Goal: Task Accomplishment & Management: Manage account settings

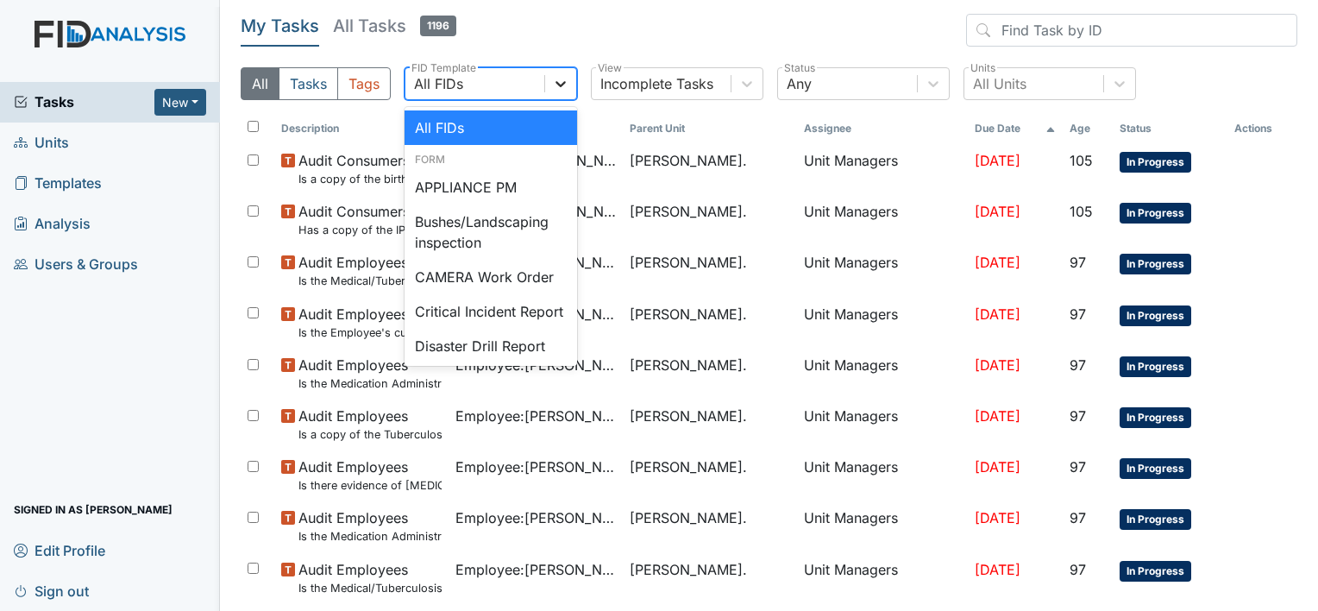
click at [571, 86] on div at bounding box center [560, 83] width 31 height 31
click at [728, 93] on div "Incomplete Tasks" at bounding box center [661, 83] width 139 height 31
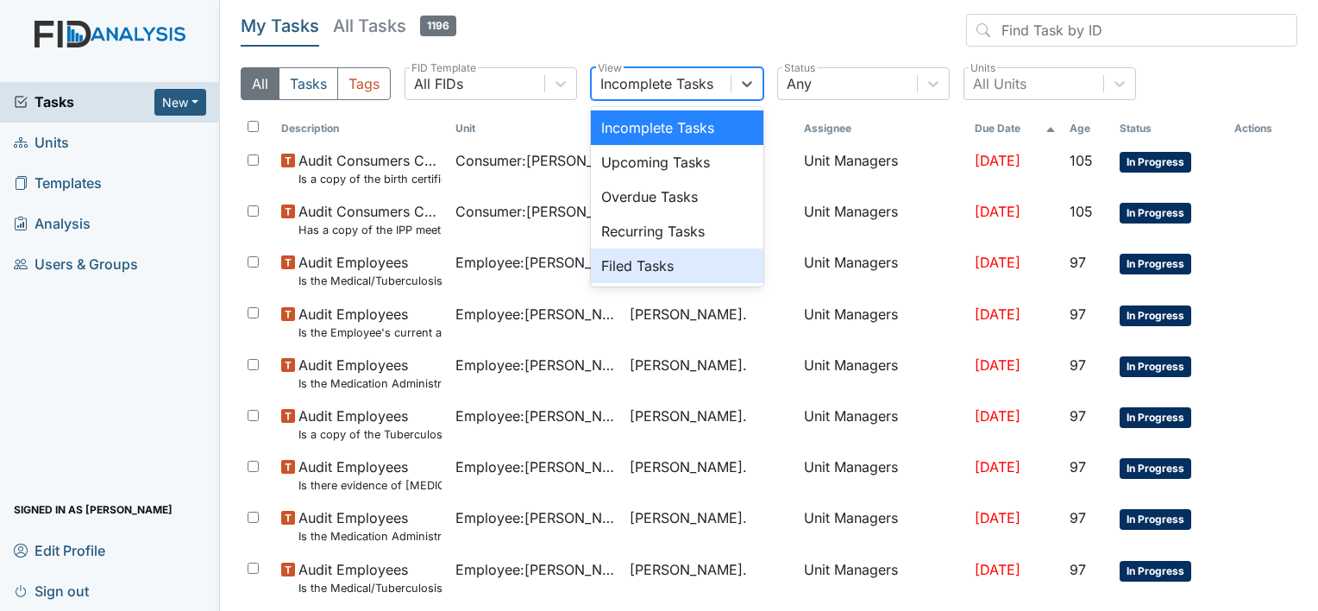
click at [690, 259] on div "Filed Tasks" at bounding box center [677, 265] width 173 height 35
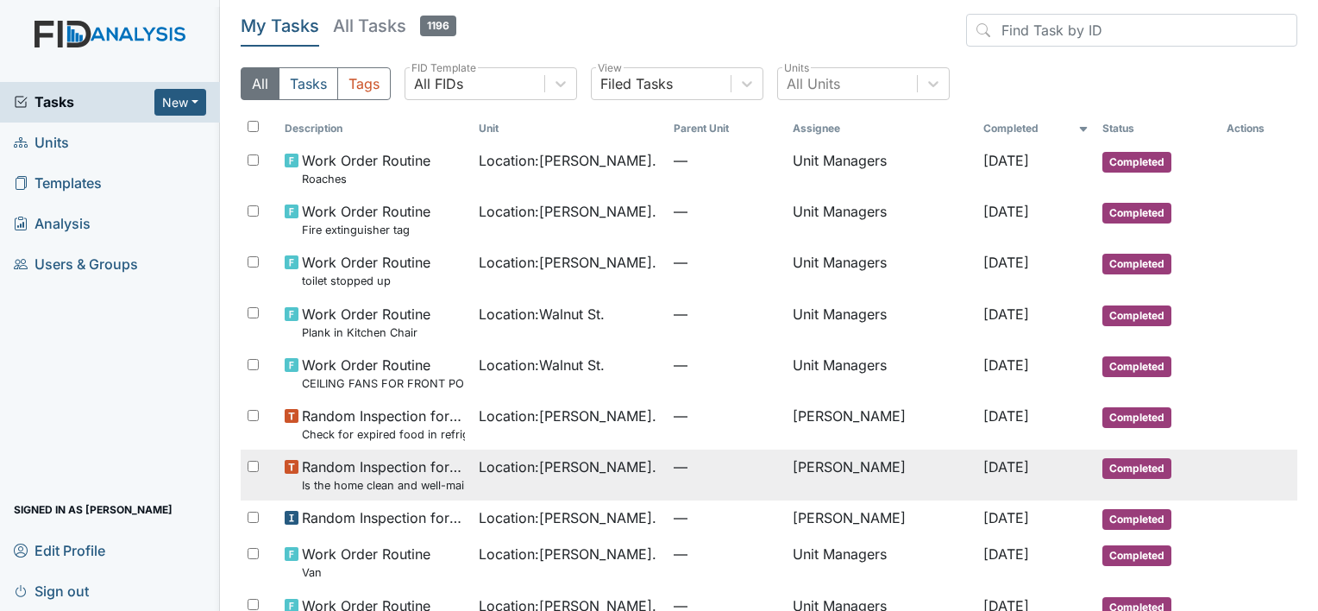
click at [488, 461] on span "Location : William St." at bounding box center [568, 466] width 178 height 21
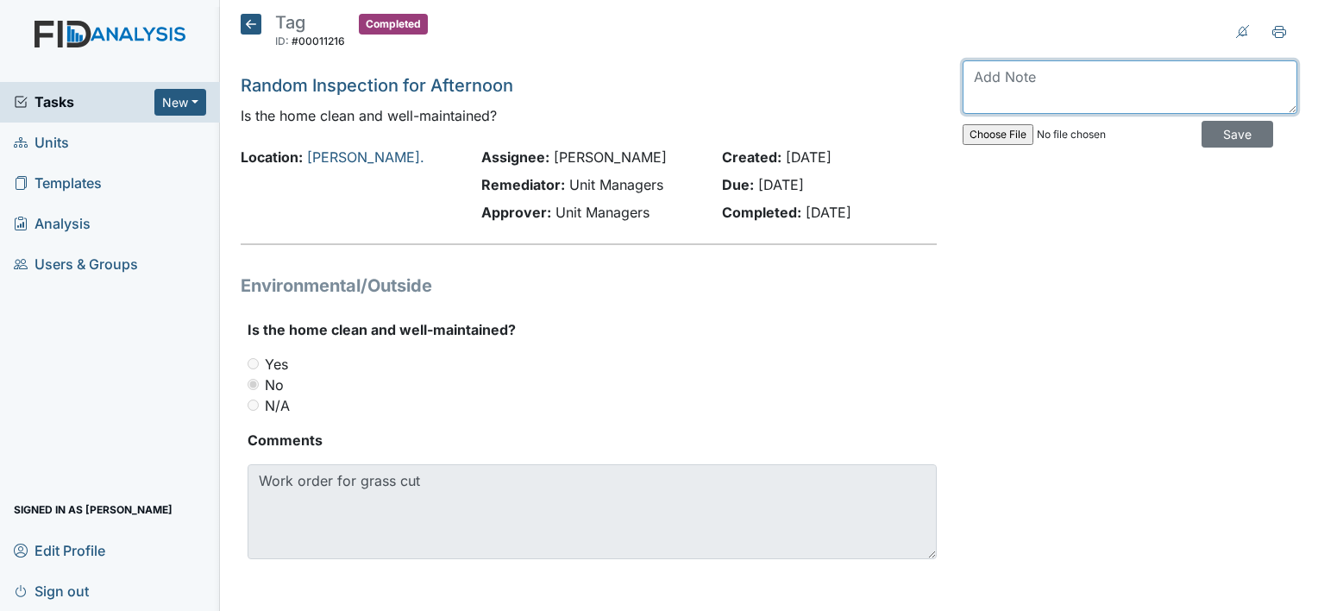
click at [1035, 86] on textarea at bounding box center [1130, 86] width 335 height 53
type textarea "work orders are in progress as well as needs of the home"
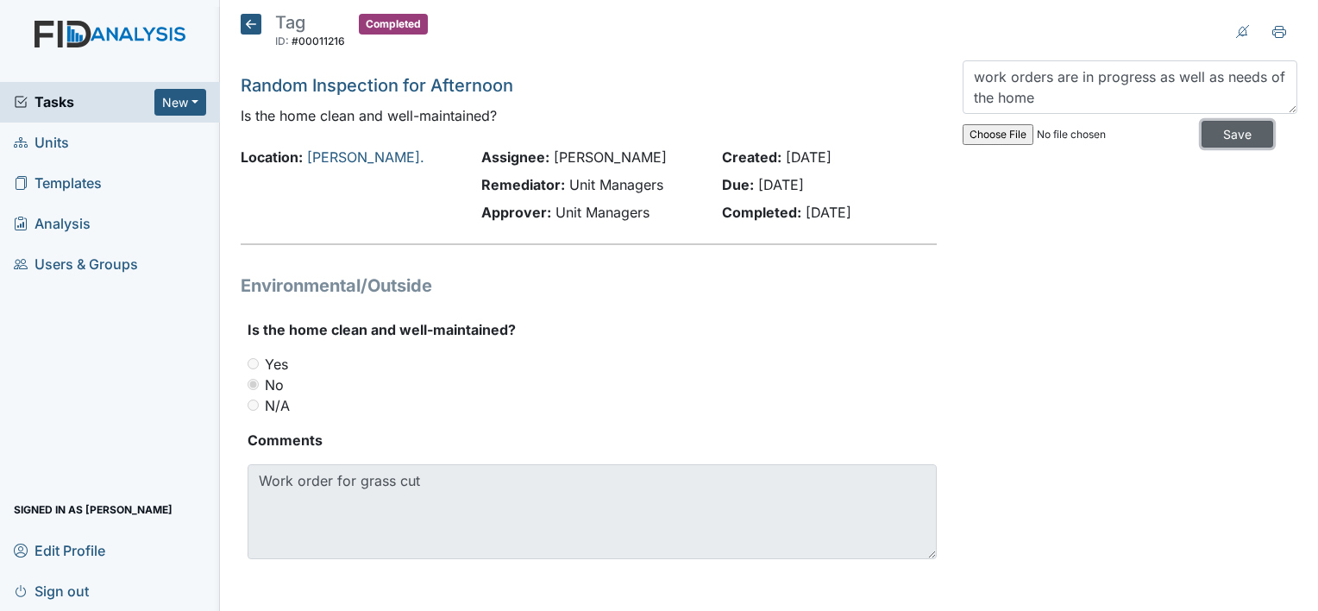
click at [1235, 131] on input "Save" at bounding box center [1238, 134] width 72 height 27
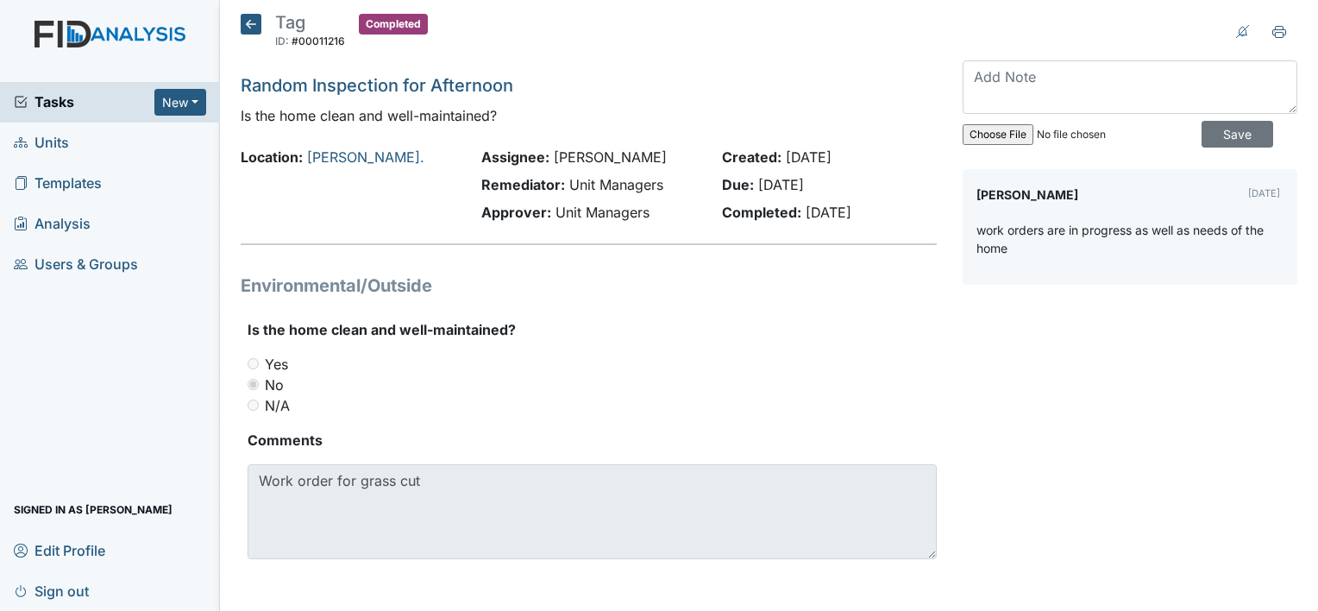
click at [246, 21] on icon at bounding box center [251, 24] width 21 height 21
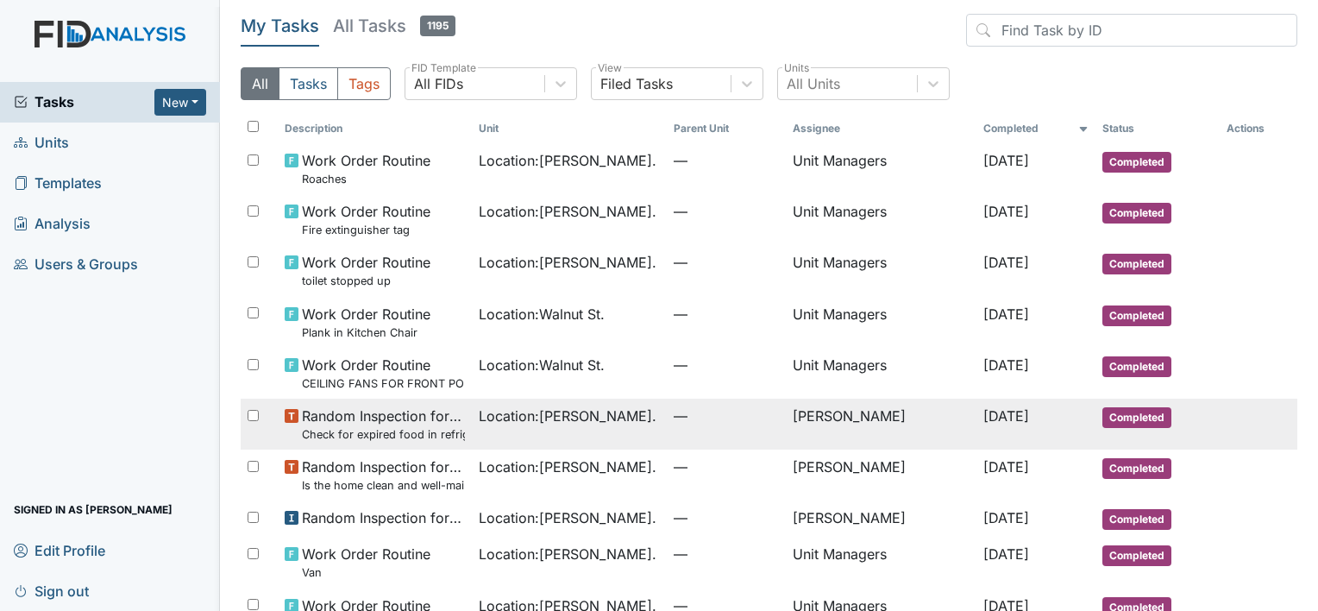
click at [442, 424] on span "Random Inspection for Afternoon Check for expired food in refrigerator and pant…" at bounding box center [383, 423] width 163 height 37
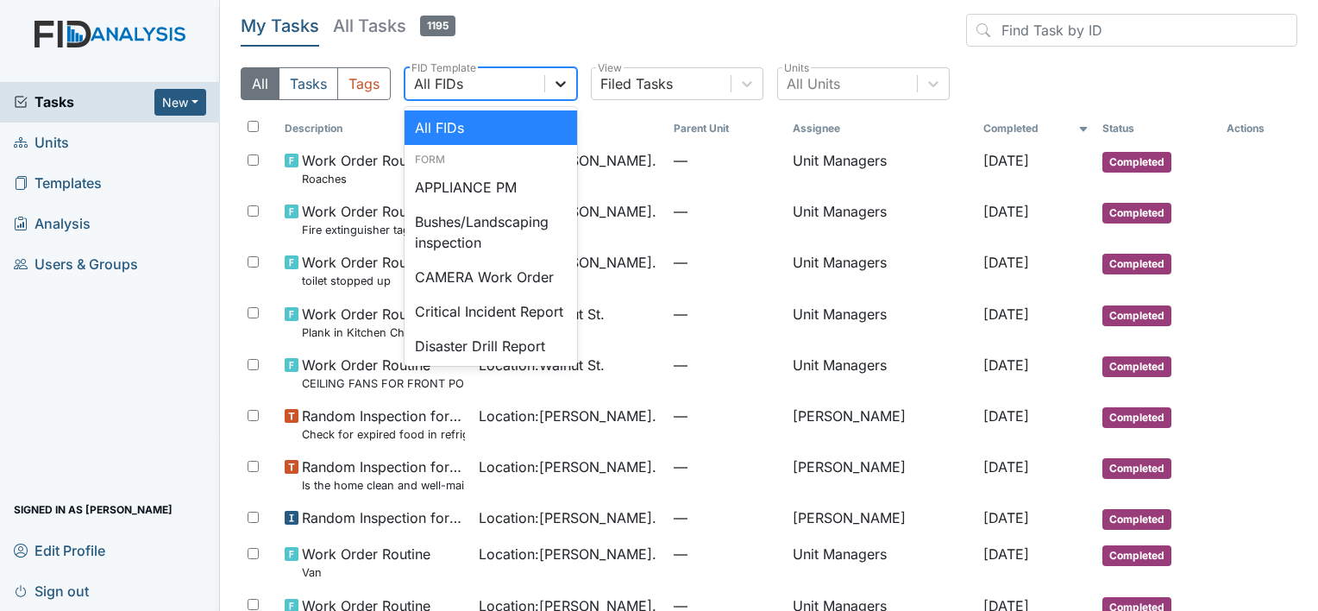
click at [568, 94] on div at bounding box center [560, 83] width 31 height 31
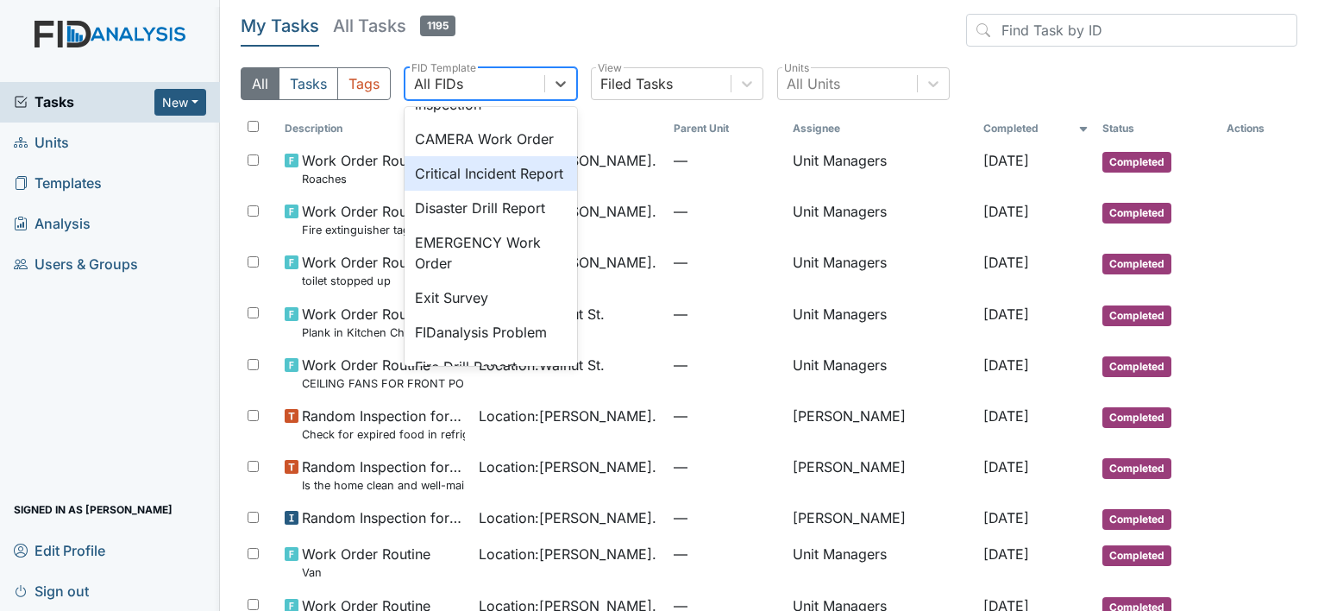
scroll to position [173, 0]
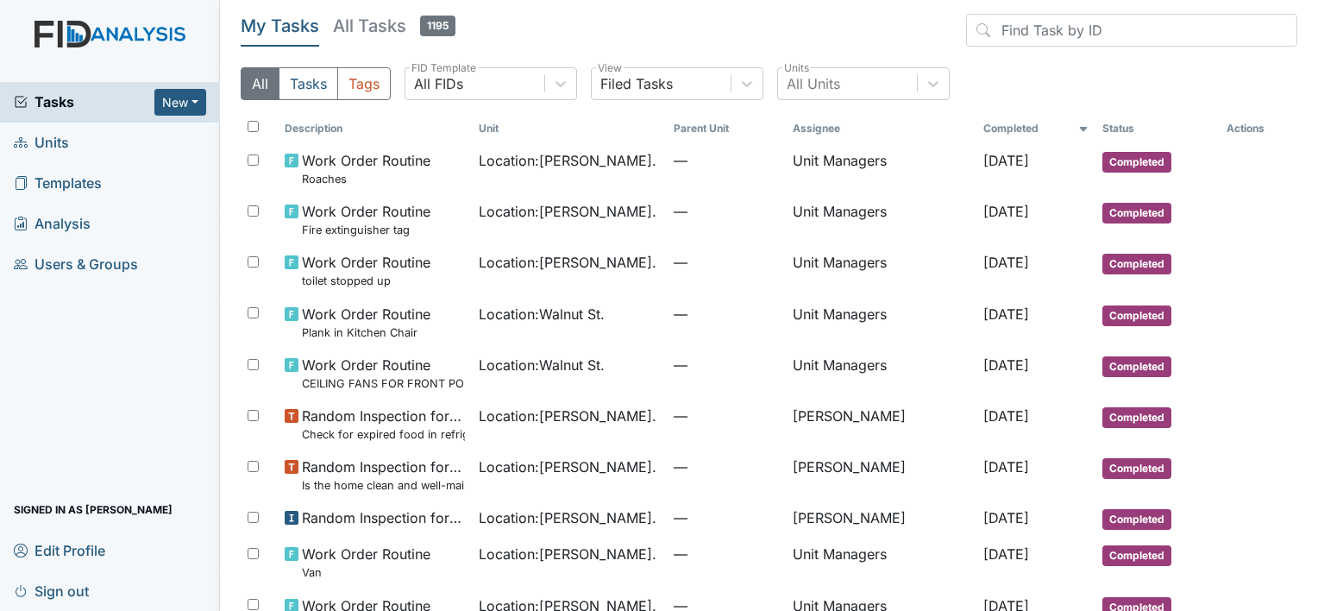
click at [614, 46] on header "My Tasks All Tasks 1195" at bounding box center [769, 34] width 1057 height 40
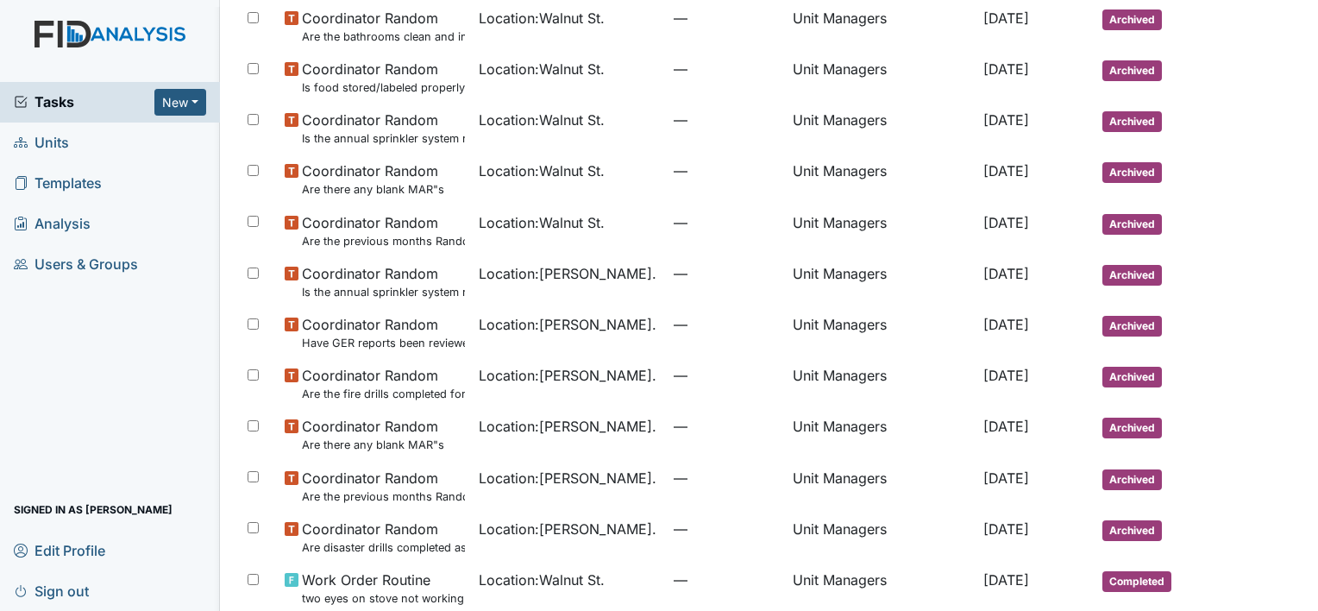
scroll to position [942, 0]
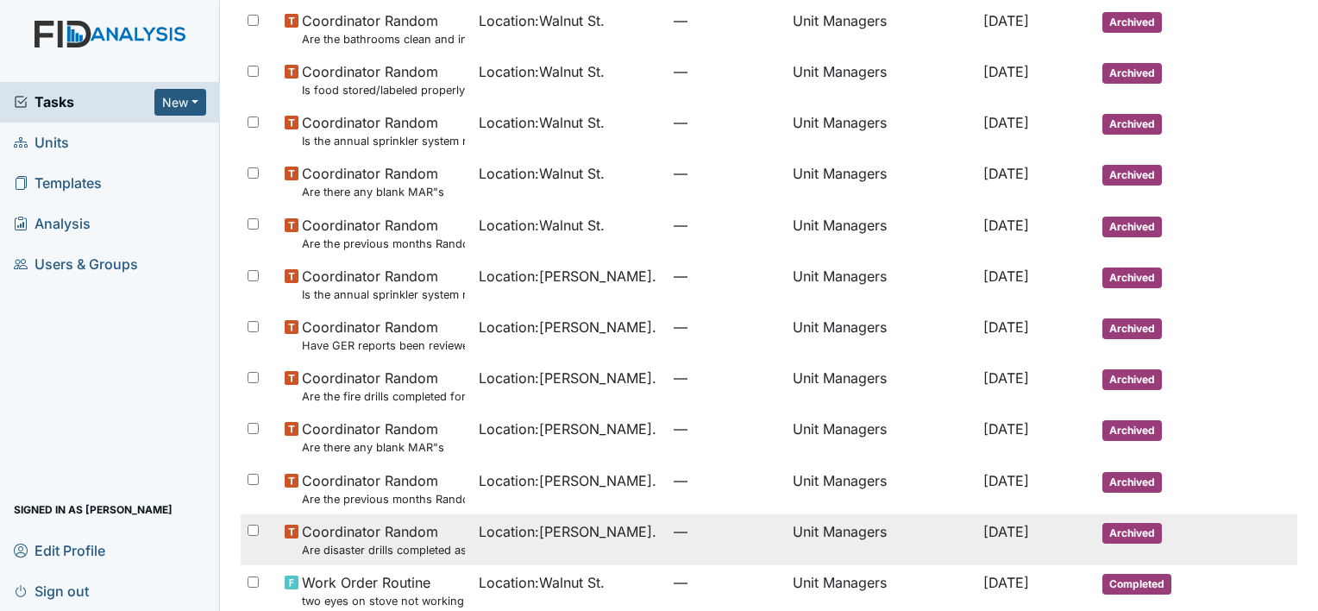
click at [314, 539] on span "Coordinator Random Are disaster drills completed as scheduled?" at bounding box center [383, 539] width 163 height 37
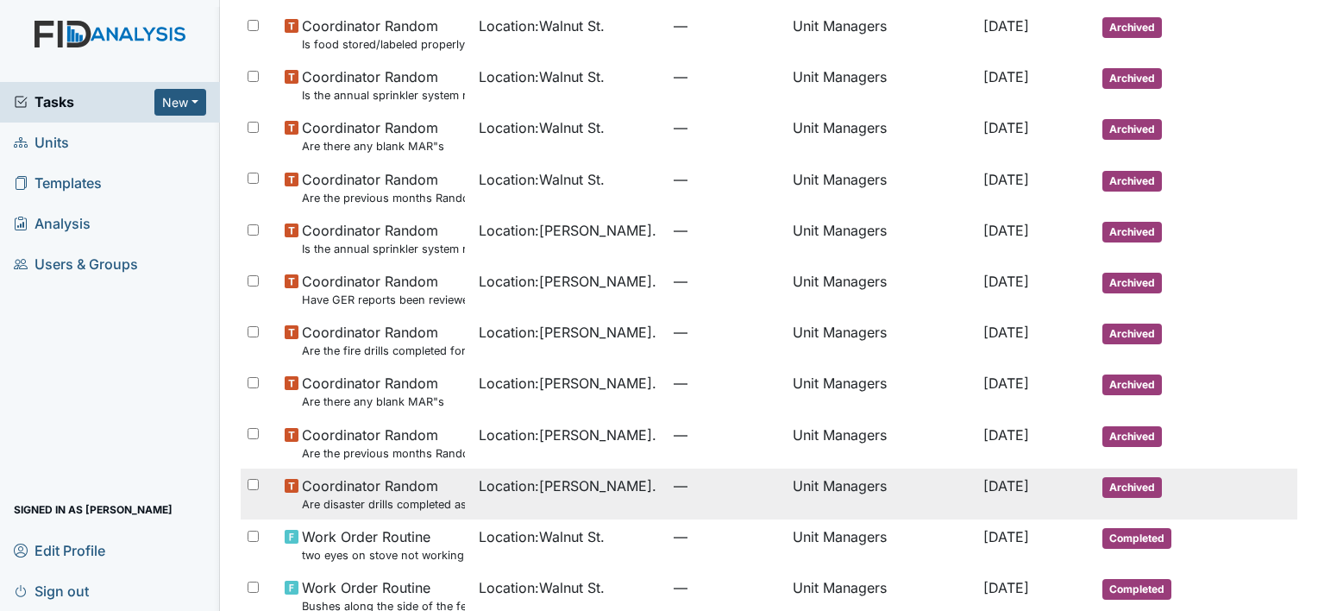
scroll to position [981, 0]
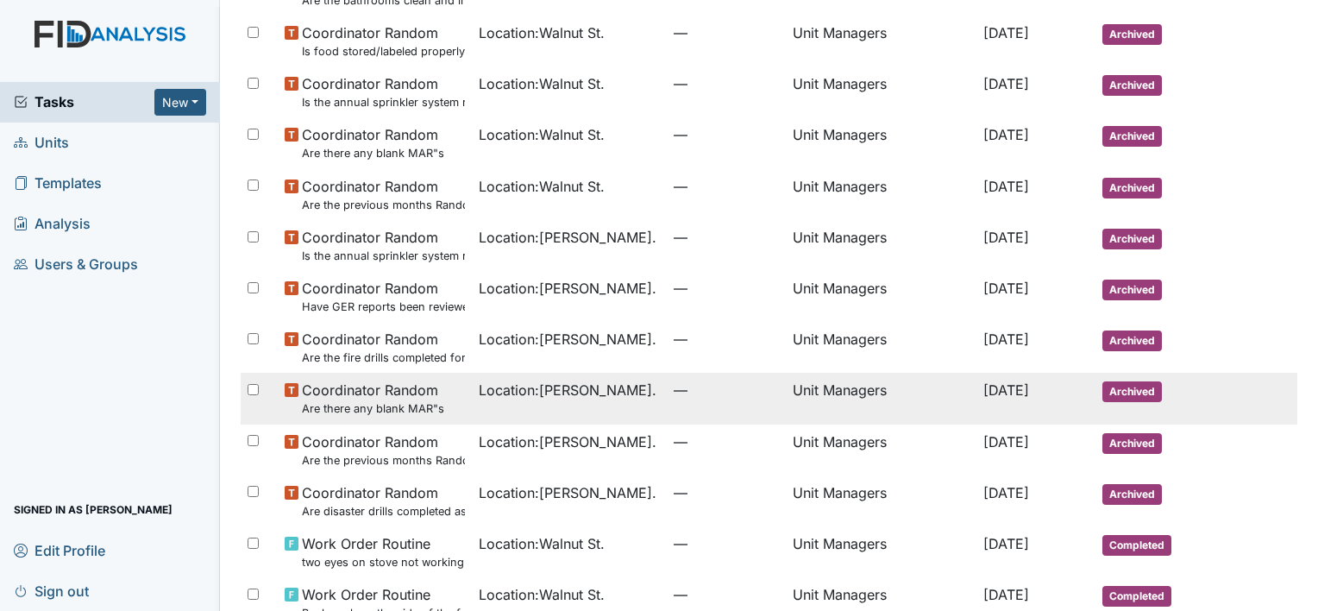
click at [319, 396] on span "Coordinator Random Are there any blank MAR"s" at bounding box center [373, 398] width 142 height 37
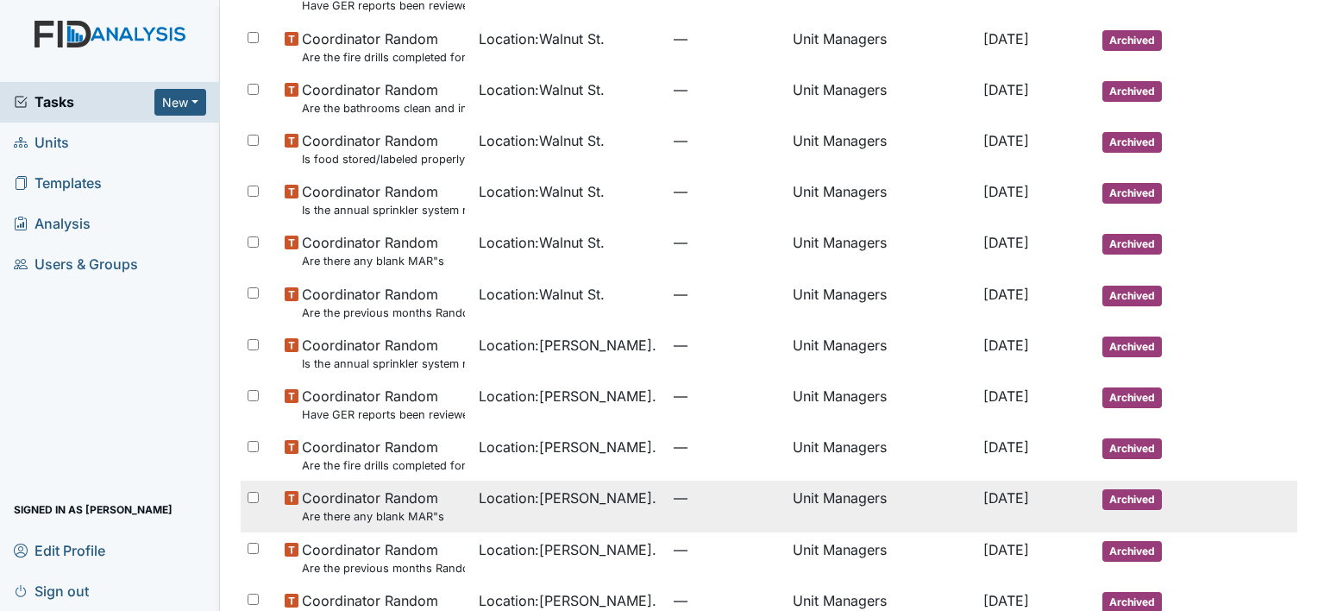
scroll to position [869, 0]
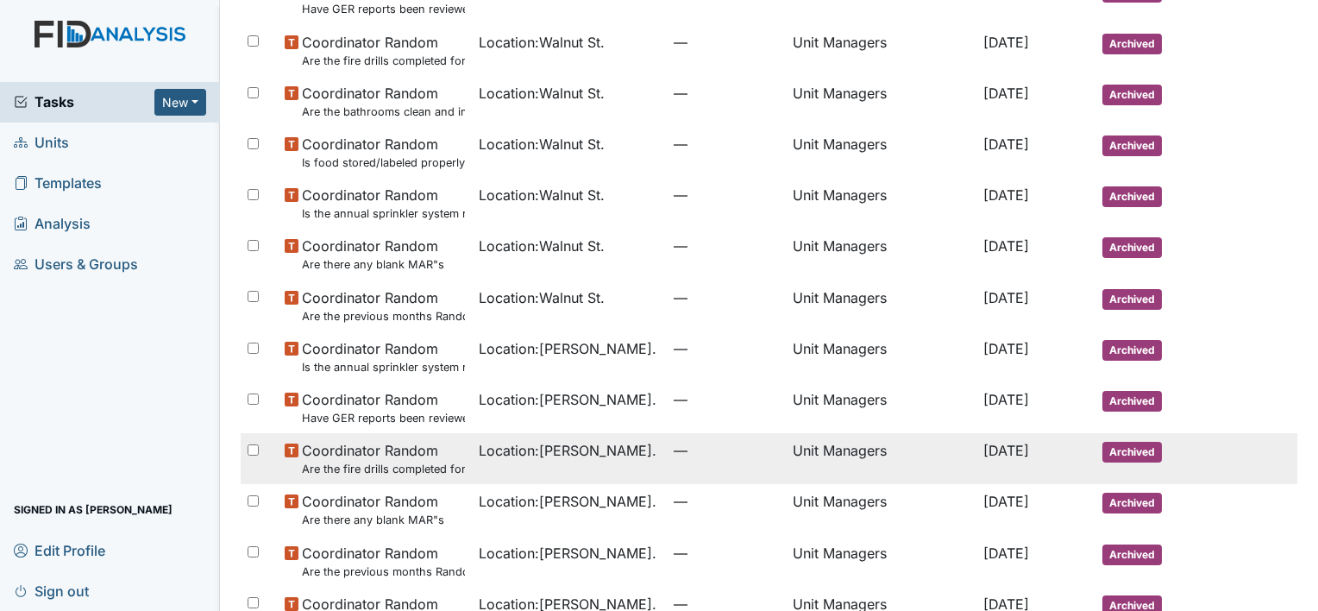
click at [304, 464] on small "Are the fire drills completed for the most recent month?" at bounding box center [383, 469] width 163 height 16
click at [302, 417] on small "Have GER reports been reviewed by managers within 72 hours of occurrence?" at bounding box center [383, 418] width 163 height 16
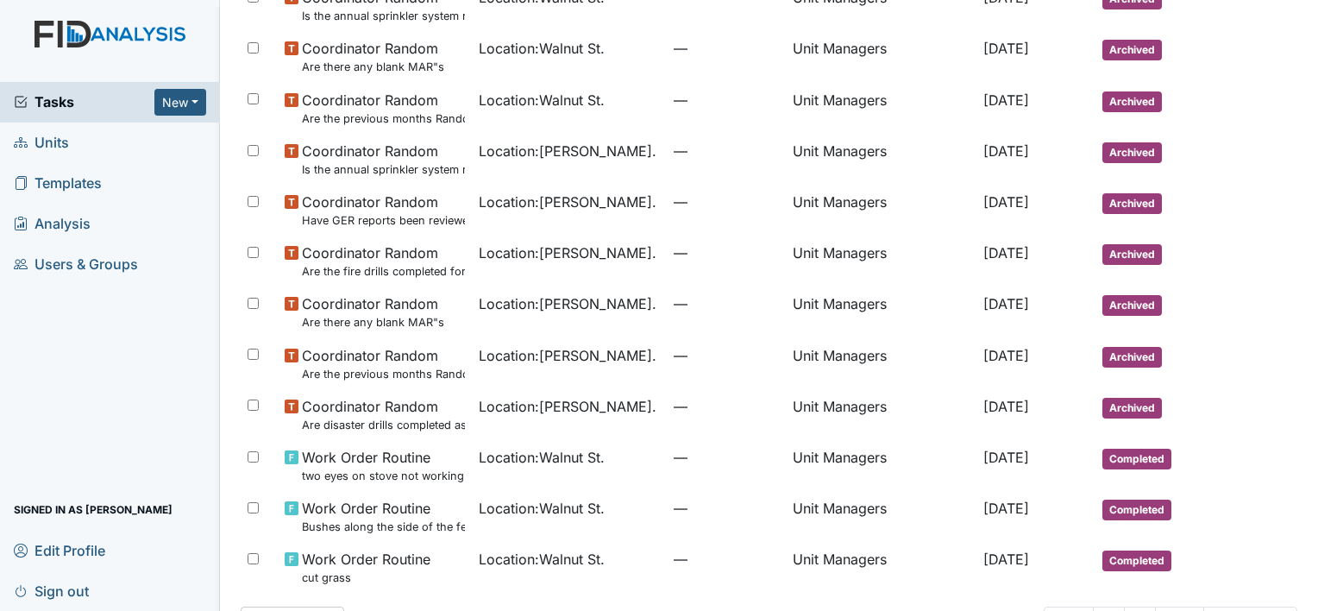
scroll to position [1029, 0]
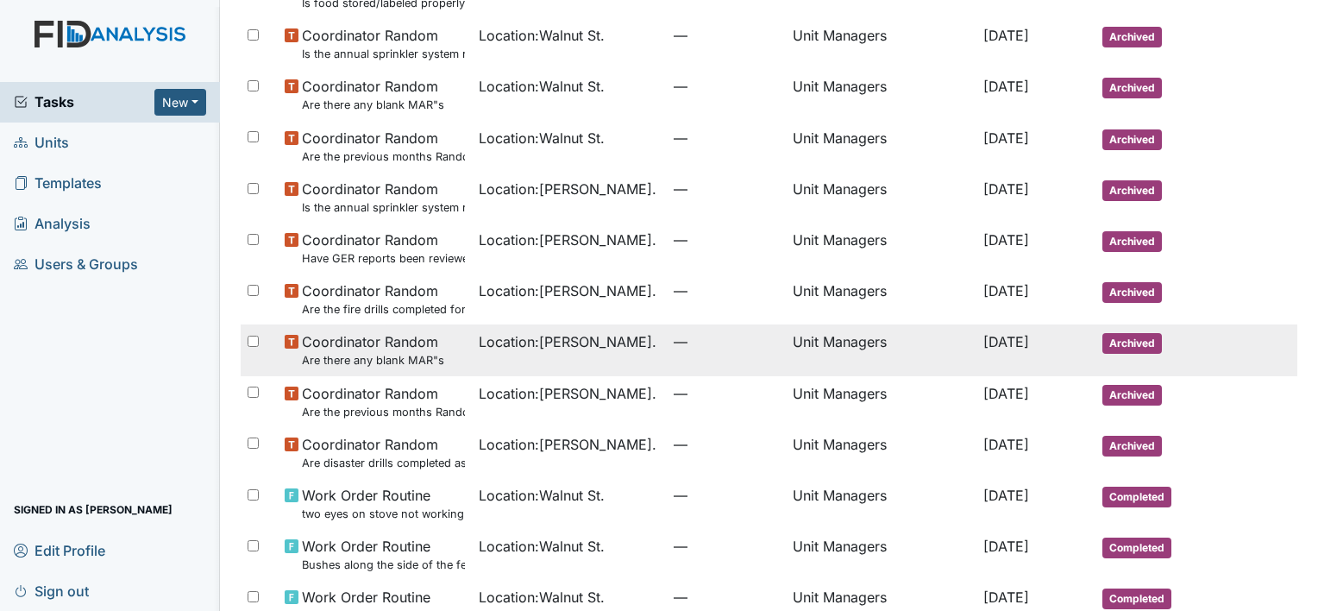
click at [319, 344] on span "Coordinator Random Are there any blank MAR"s" at bounding box center [373, 349] width 142 height 37
click at [336, 254] on small "Have GER reports been reviewed by managers within 72 hours of occurrence?" at bounding box center [383, 258] width 163 height 16
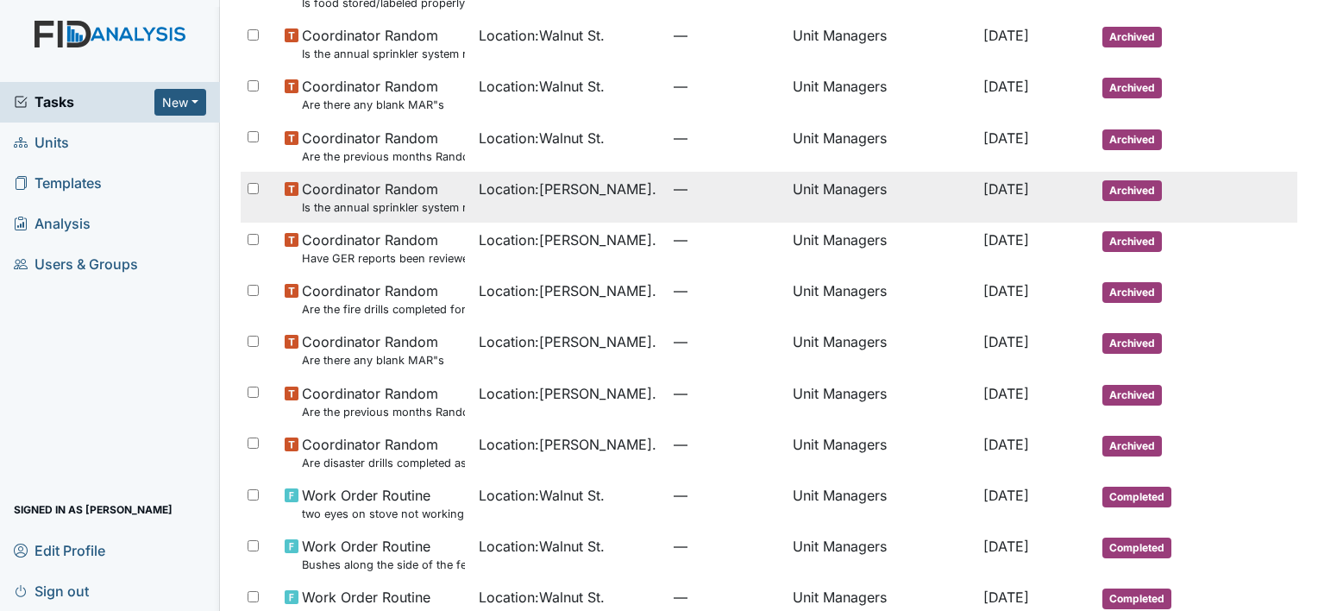
click at [320, 196] on span "Coordinator Random Is the annual sprinkler system report current if applicable?" at bounding box center [383, 197] width 163 height 37
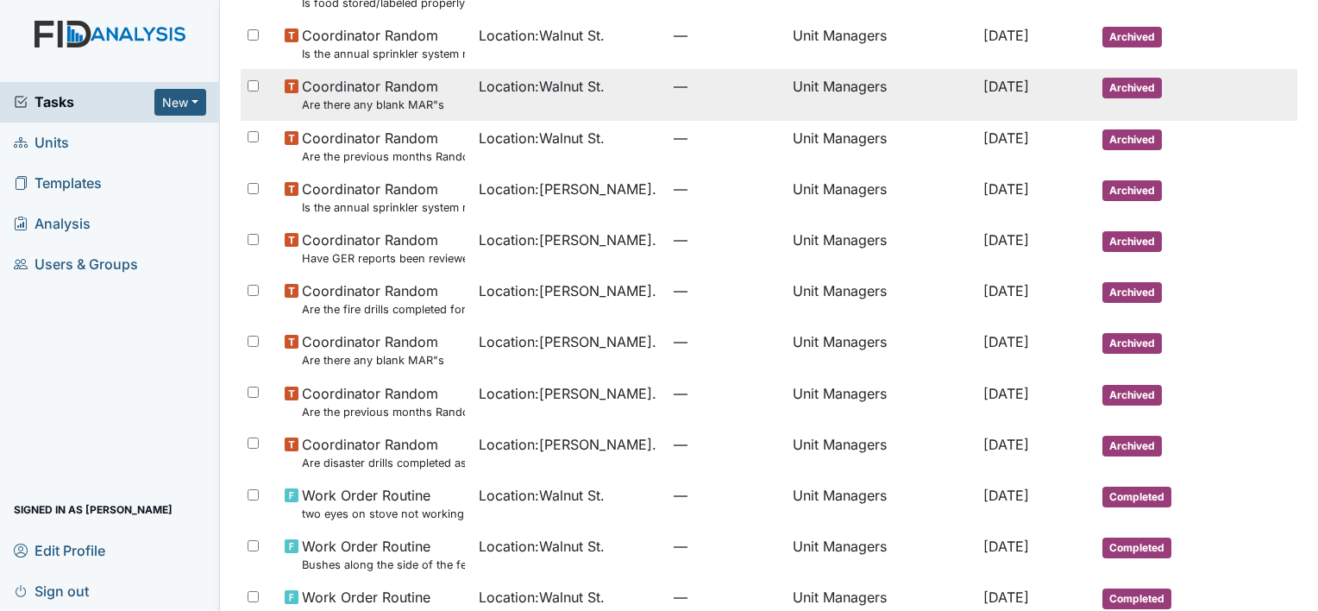
click at [340, 91] on span "Coordinator Random Are there any blank MAR"s" at bounding box center [373, 94] width 142 height 37
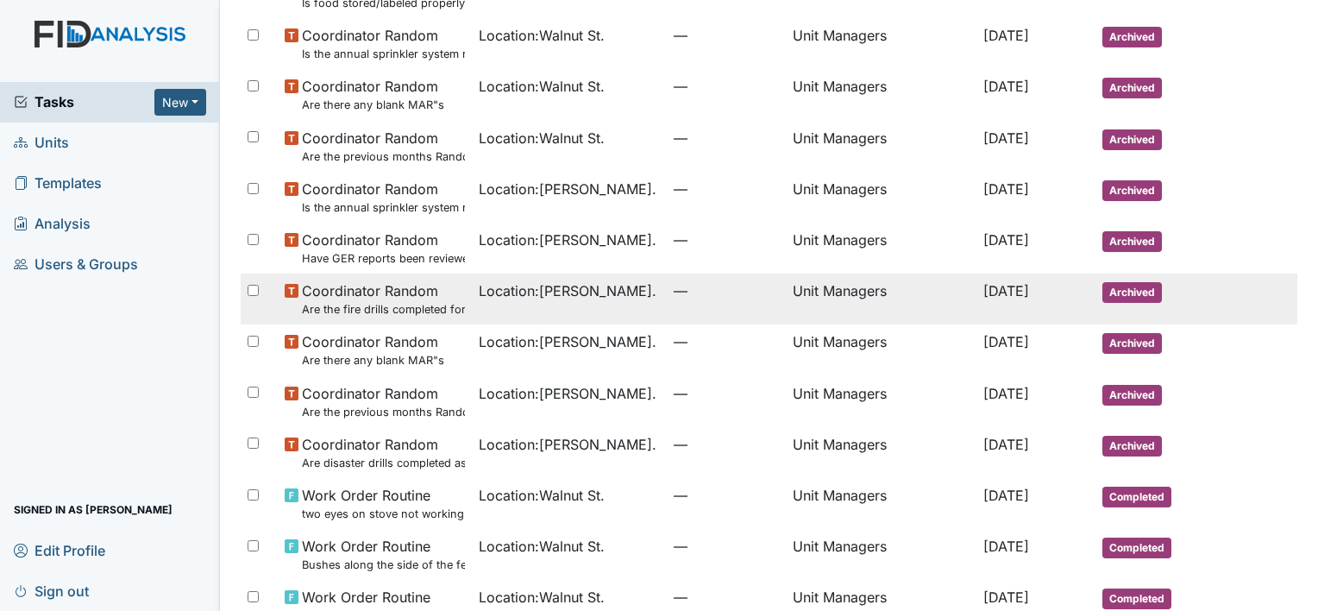
click at [373, 302] on small "Are the fire drills completed for the most recent month?" at bounding box center [383, 309] width 163 height 16
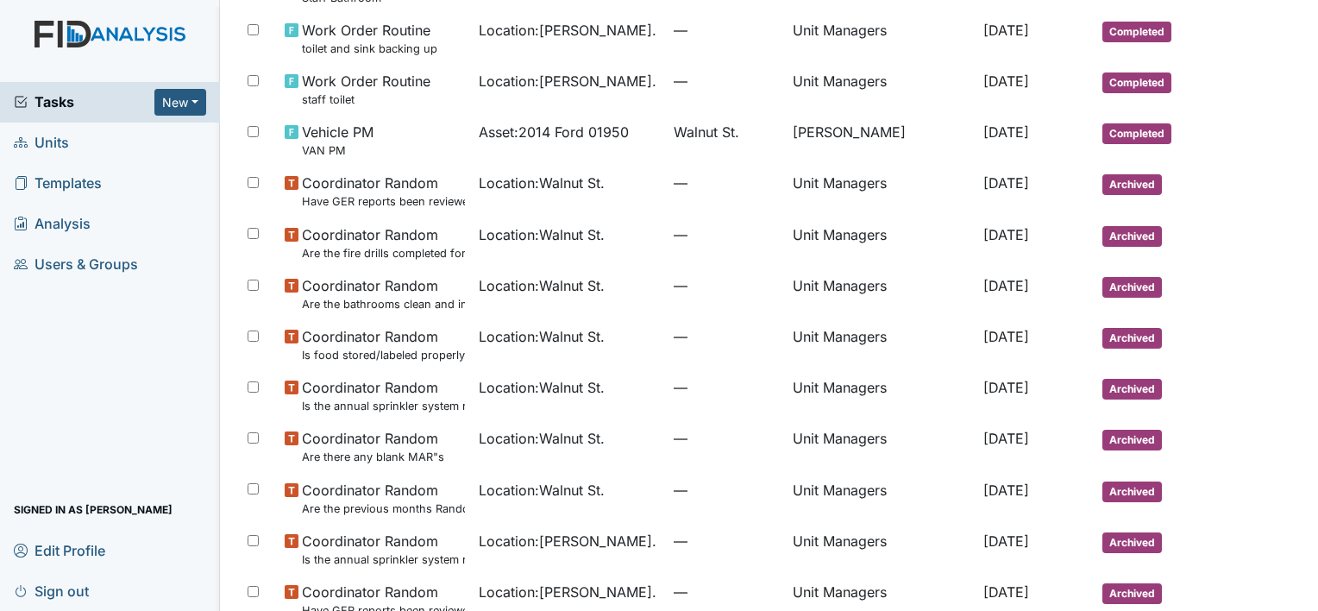
scroll to position [671, 0]
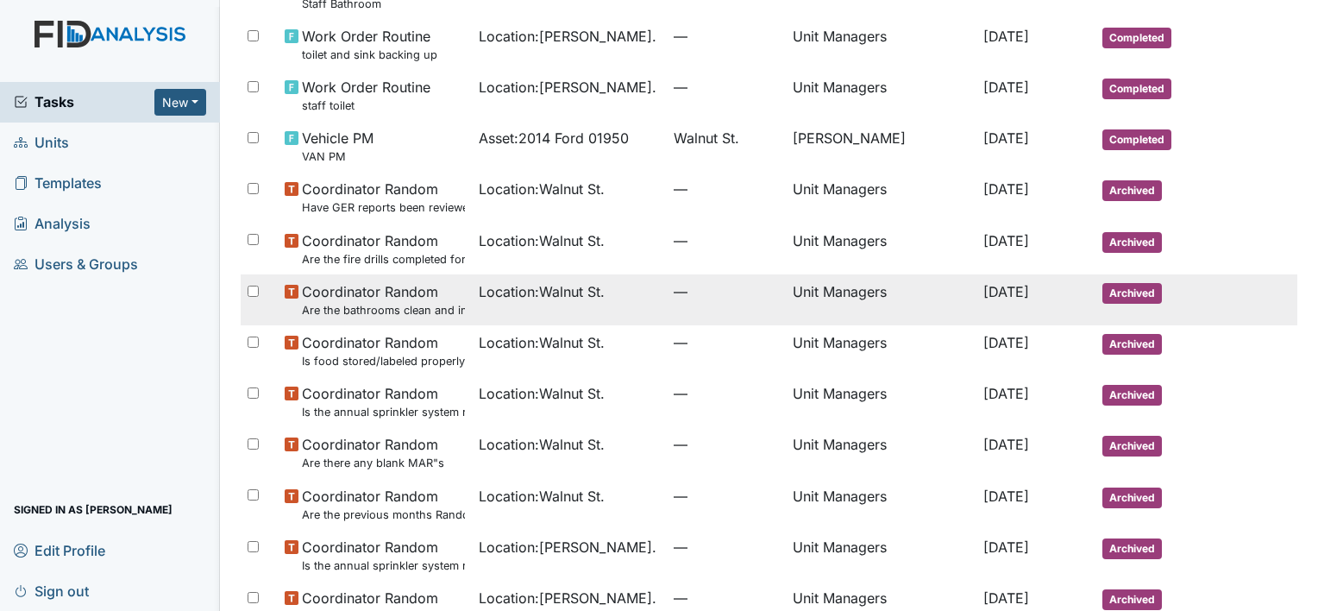
click at [373, 291] on span "Coordinator Random Are the bathrooms clean and in good repair?" at bounding box center [383, 299] width 163 height 37
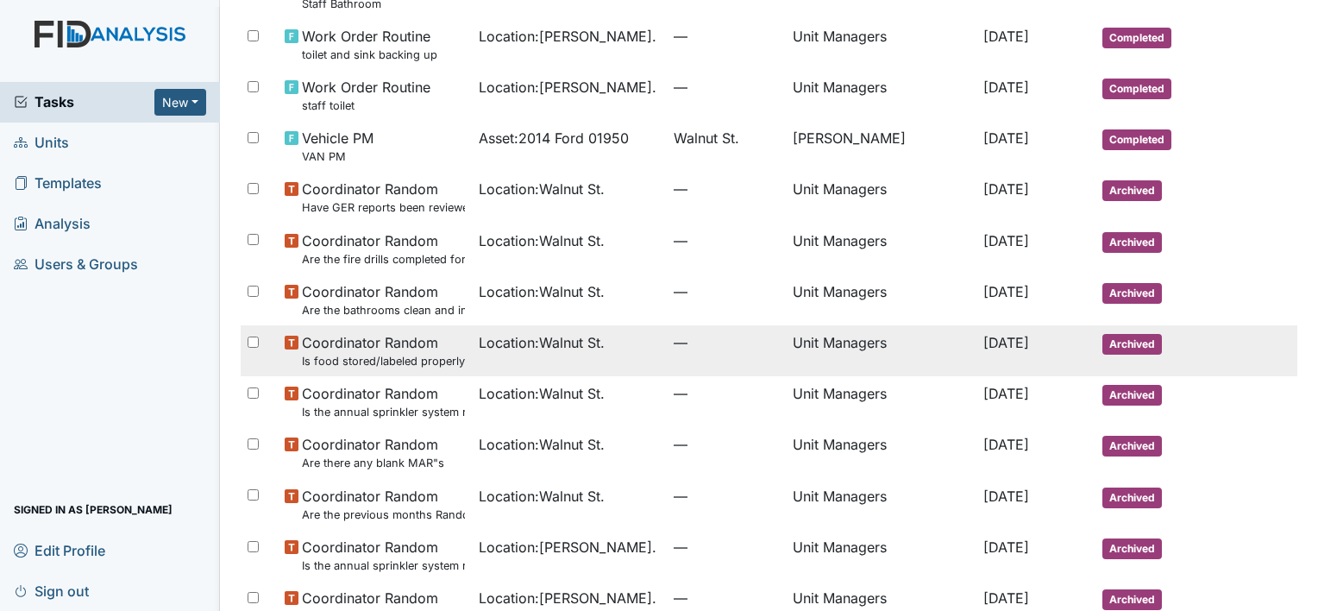
click at [409, 355] on small "Is food stored/labeled properly?" at bounding box center [383, 361] width 163 height 16
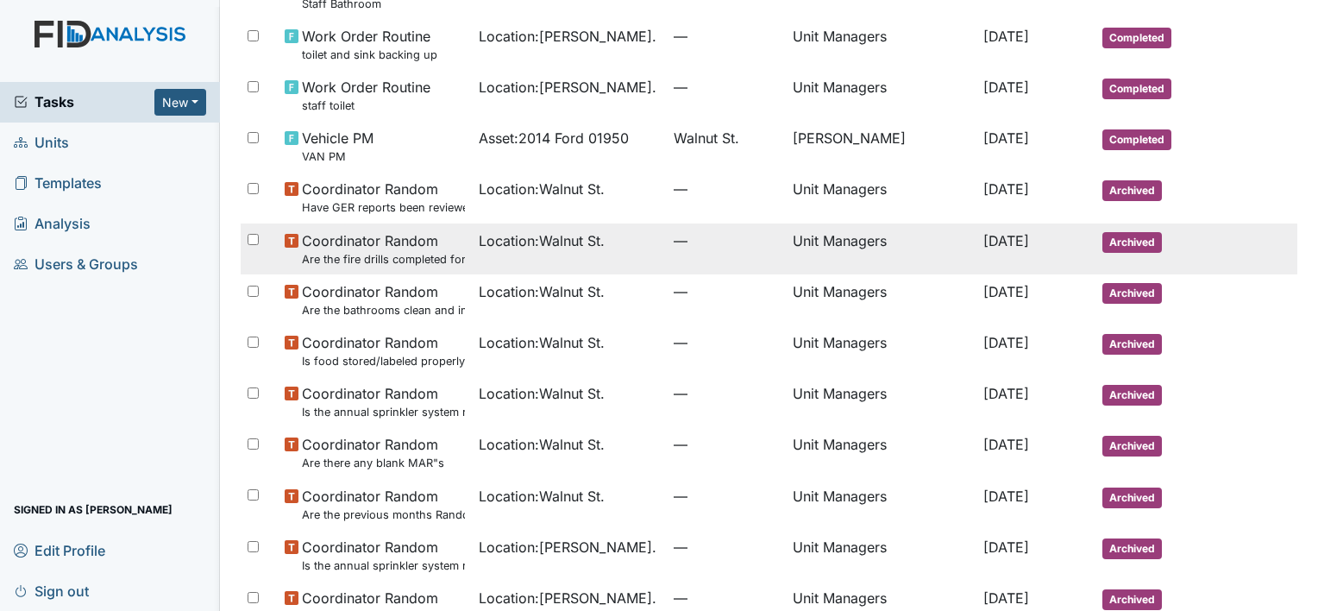
click at [447, 255] on small "Are the fire drills completed for the most recent month?" at bounding box center [383, 259] width 163 height 16
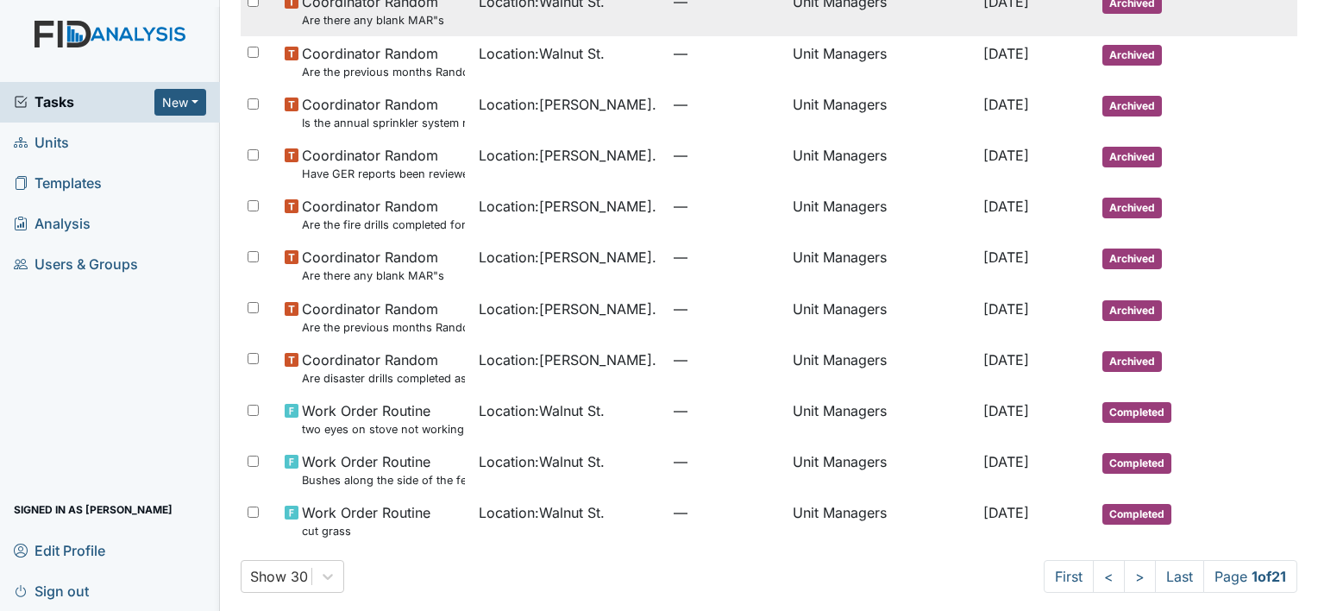
scroll to position [1123, 0]
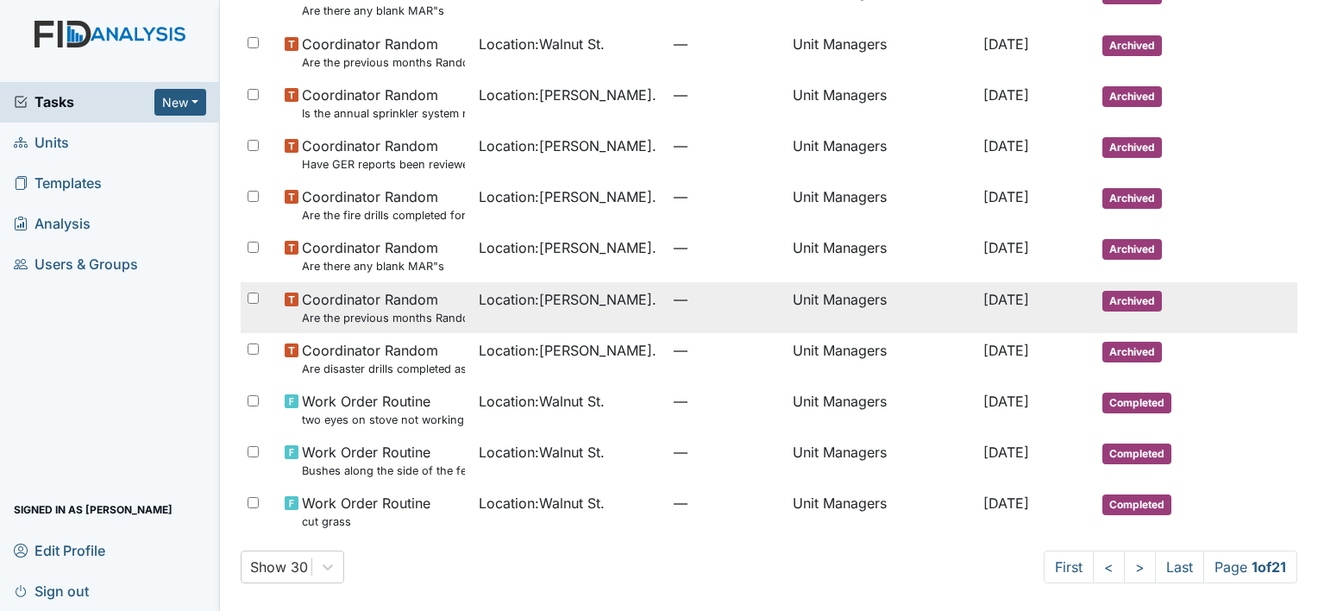
click at [417, 319] on small "Are the previous months Random Inspections completed?" at bounding box center [383, 318] width 163 height 16
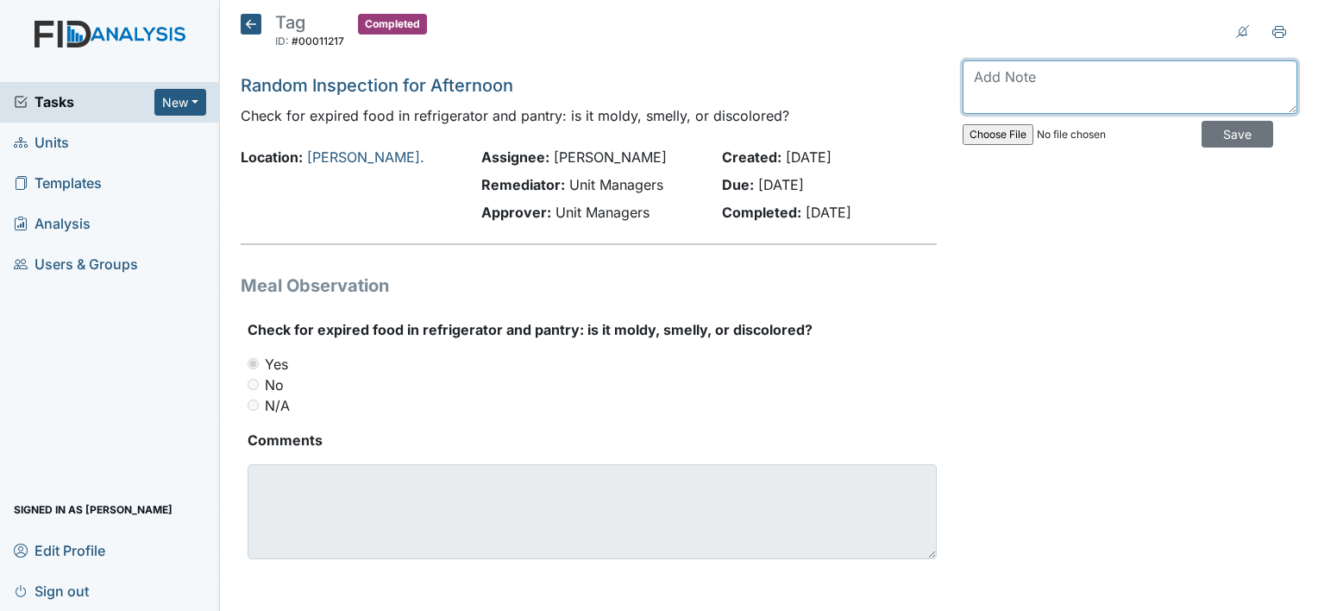
click at [970, 86] on textarea at bounding box center [1130, 86] width 335 height 53
type textarea "i"
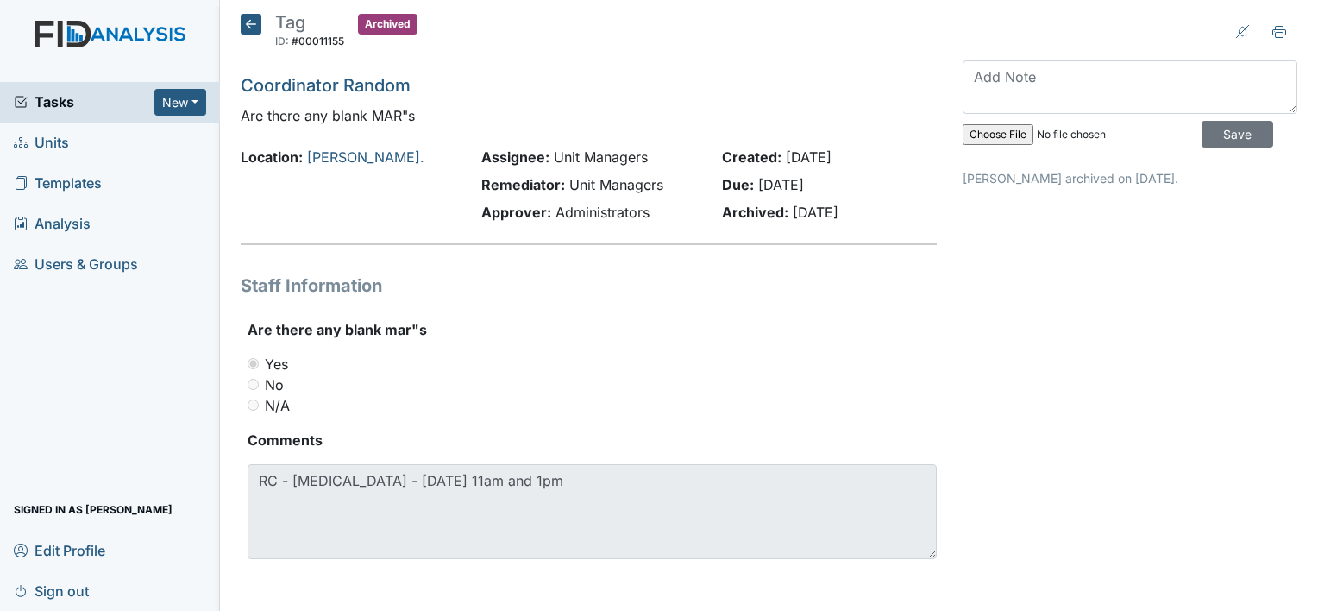
scroll to position [3, 0]
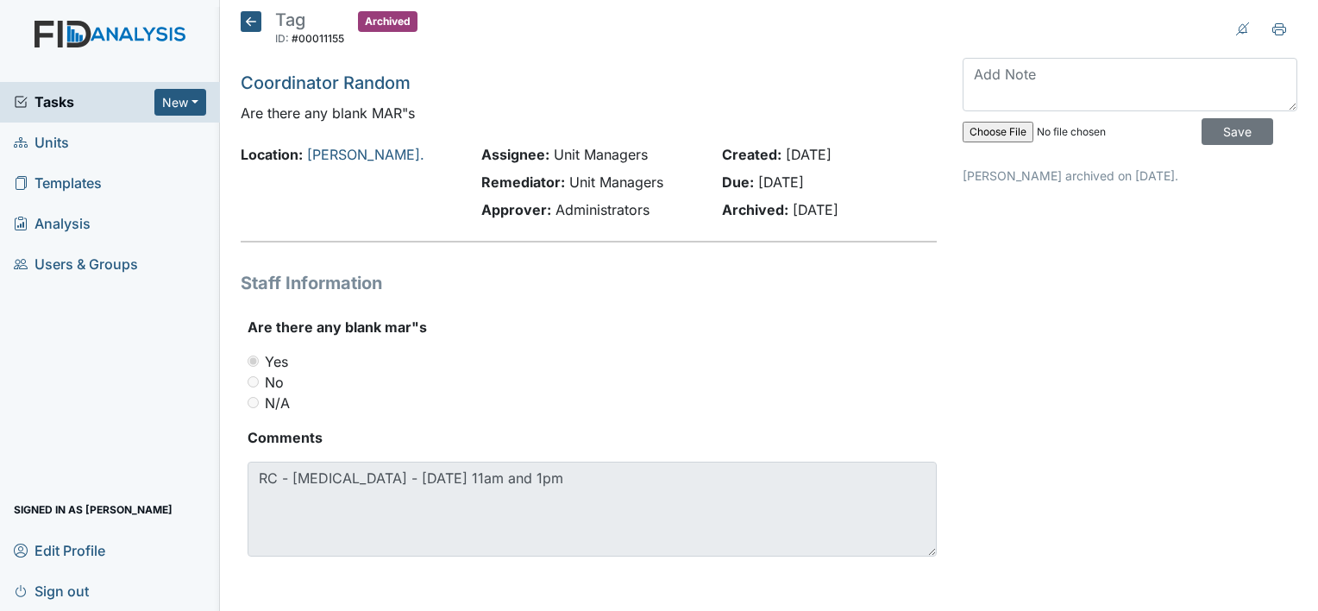
click at [1273, 28] on button at bounding box center [1279, 27] width 36 height 33
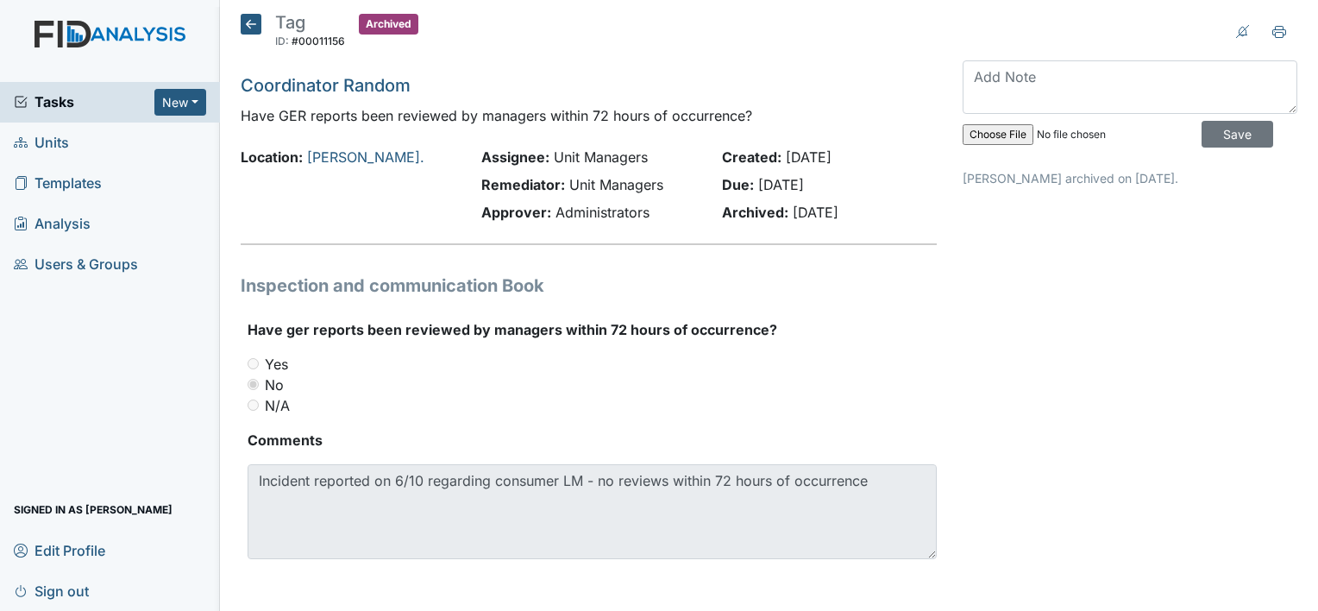
click at [1264, 41] on button at bounding box center [1279, 30] width 36 height 33
click at [1211, 144] on input "Save" at bounding box center [1238, 134] width 72 height 27
click at [1272, 35] on icon at bounding box center [1279, 32] width 14 height 14
click at [1173, 85] on textarea at bounding box center [1130, 86] width 335 height 53
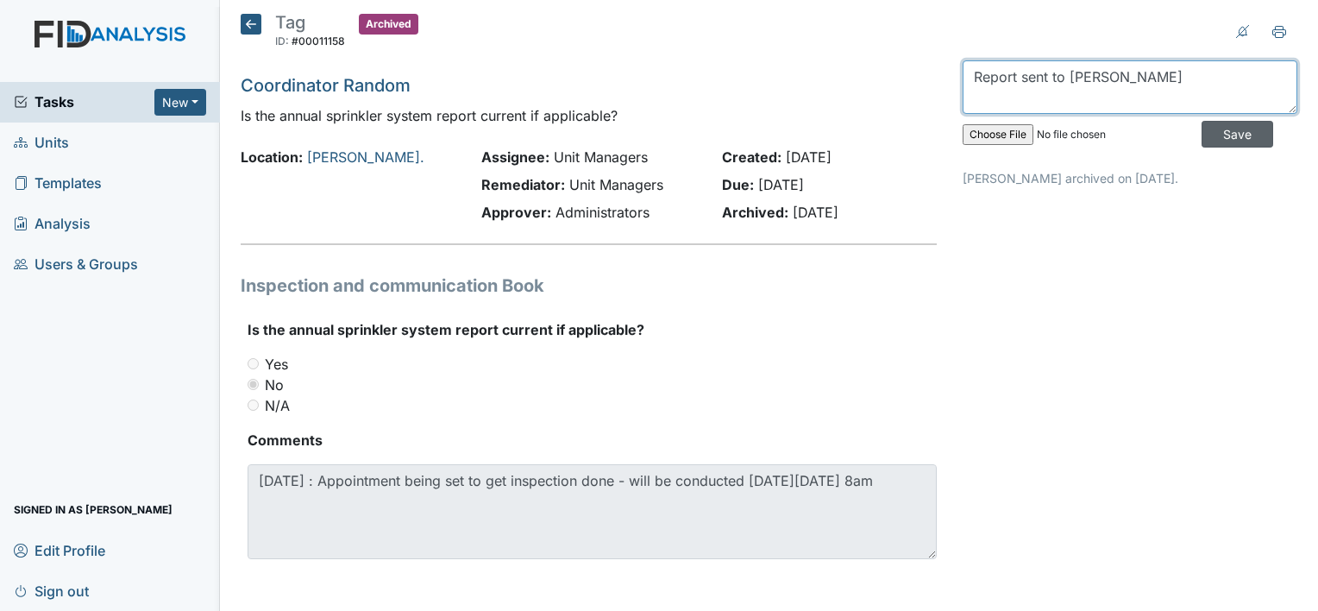
type textarea "Report sent to Zack"
click at [1232, 129] on input "Save" at bounding box center [1238, 134] width 72 height 27
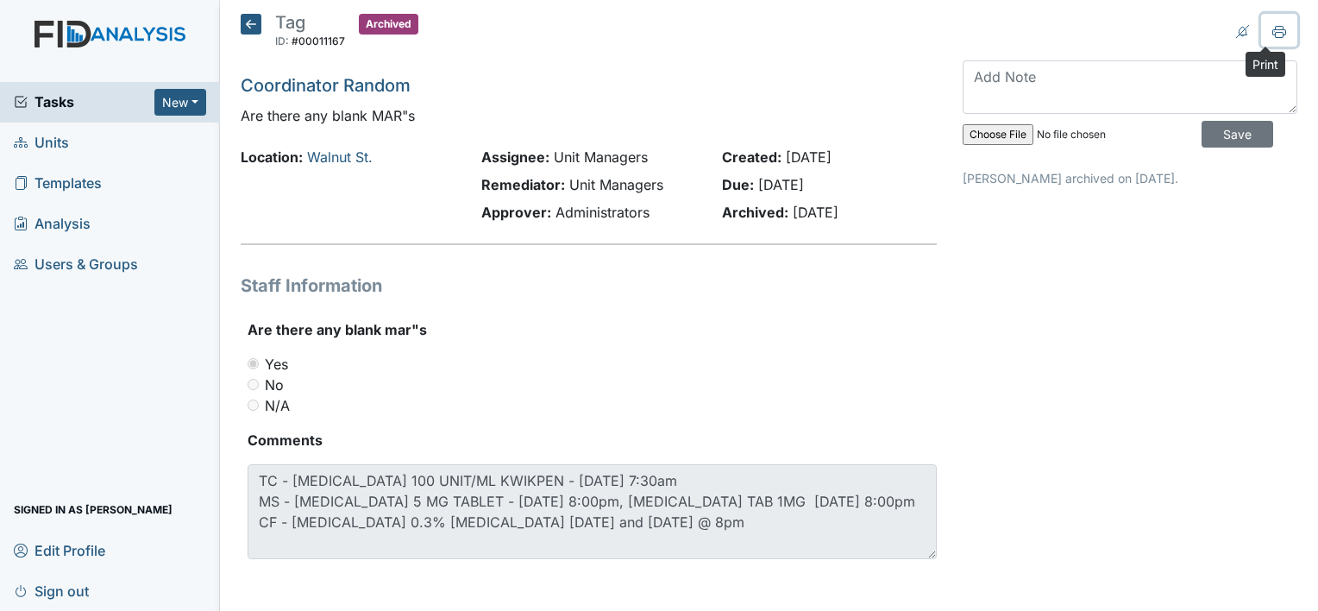
click at [1272, 26] on icon at bounding box center [1279, 32] width 14 height 14
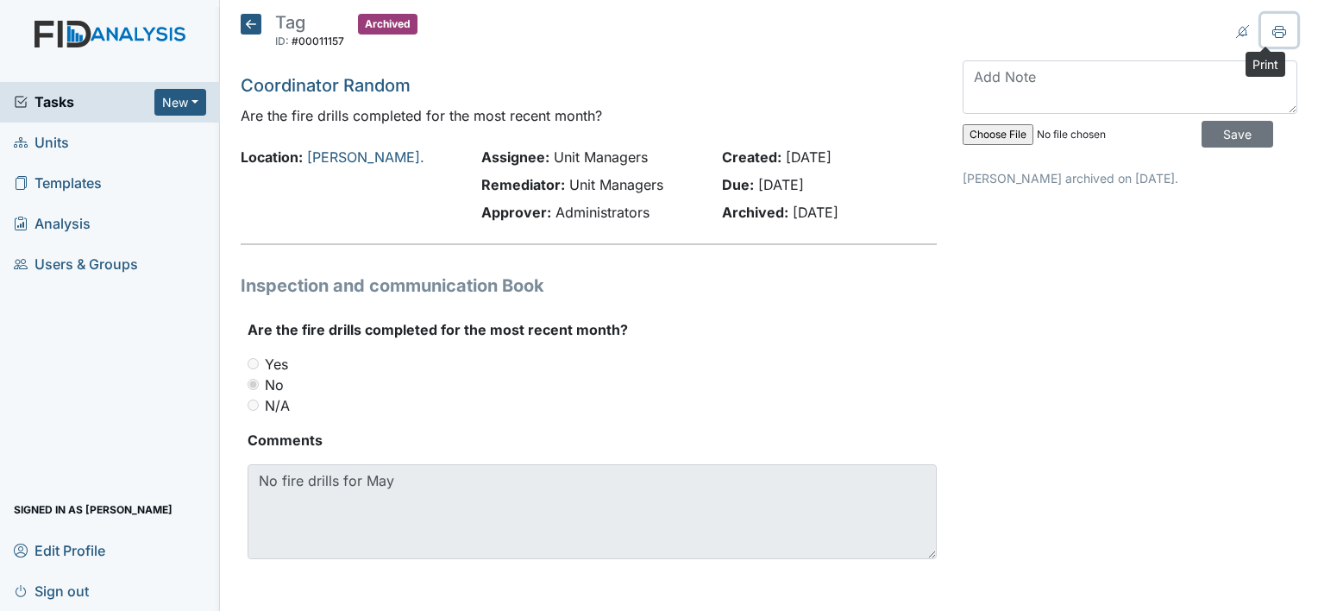
click at [1272, 29] on icon at bounding box center [1279, 32] width 14 height 14
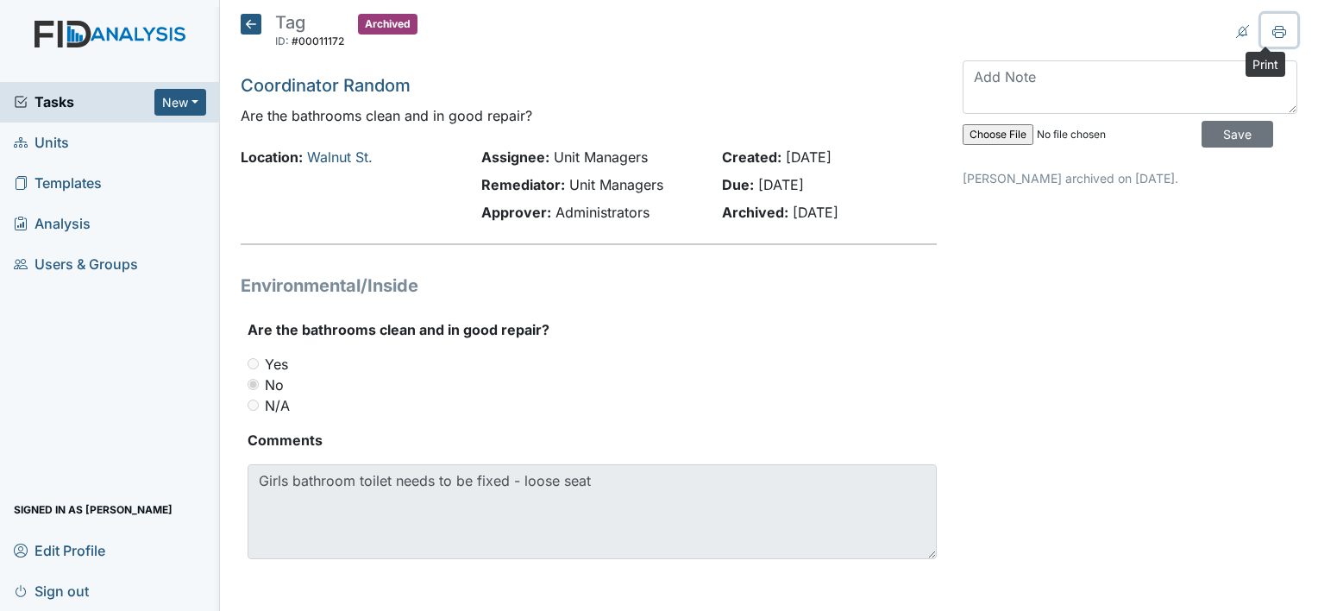
click at [1274, 26] on button at bounding box center [1279, 30] width 36 height 33
click at [1272, 37] on icon at bounding box center [1279, 32] width 14 height 14
click at [1272, 29] on icon at bounding box center [1279, 32] width 14 height 14
click at [1272, 35] on icon at bounding box center [1279, 32] width 14 height 14
